Goal: Task Accomplishment & Management: Use online tool/utility

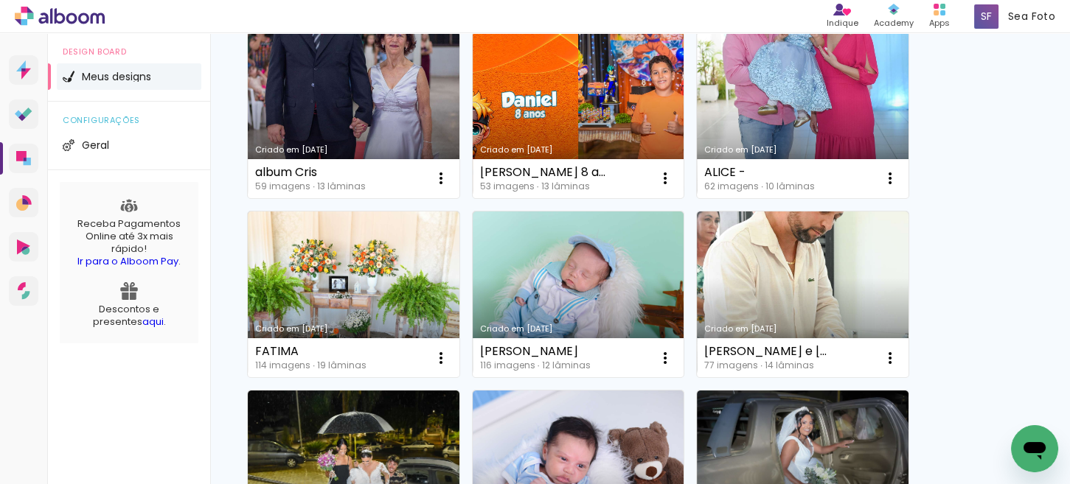
scroll to position [589, 0]
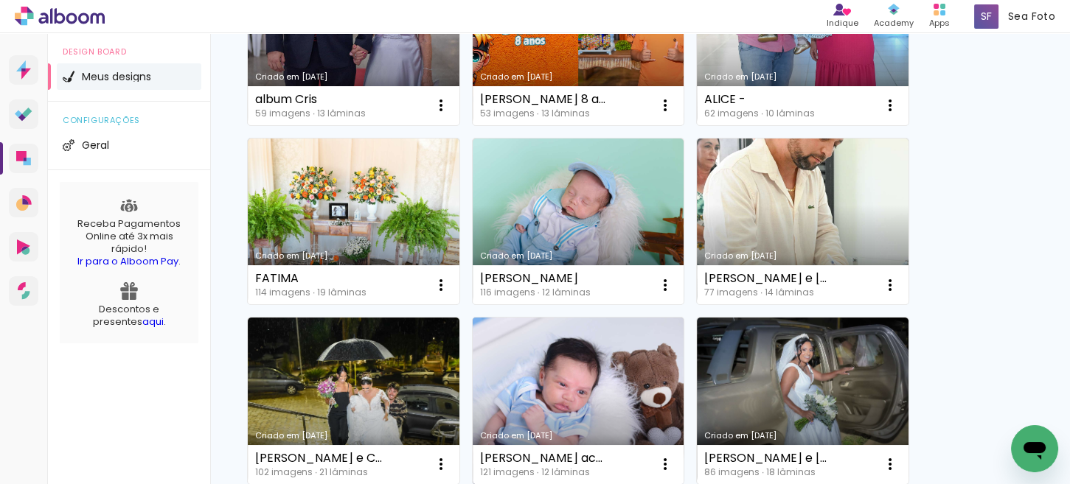
click at [651, 366] on link "Criado em [DATE]" at bounding box center [579, 401] width 212 height 167
